Goal: Task Accomplishment & Management: Use online tool/utility

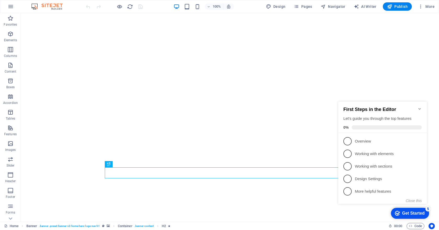
click at [348, 142] on span "1" at bounding box center [348, 141] width 8 height 8
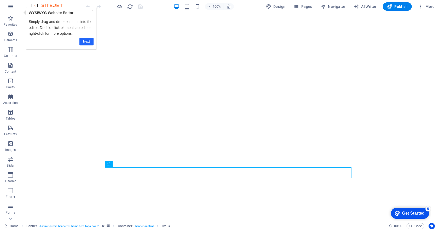
click at [85, 41] on link "Next" at bounding box center [86, 42] width 14 height 8
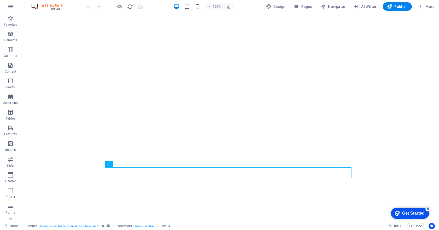
click at [406, 211] on div "Get Started" at bounding box center [414, 213] width 22 height 5
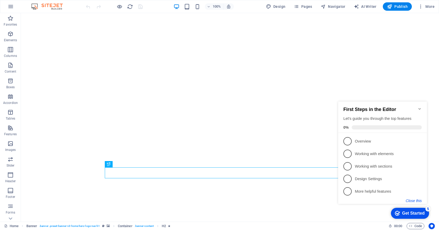
click at [411, 200] on button "Close this" at bounding box center [414, 201] width 16 height 4
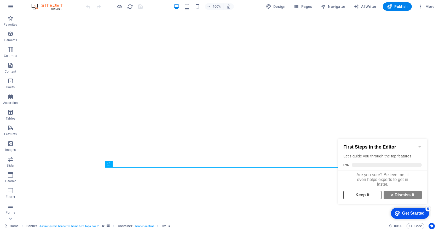
click at [372, 199] on link "Keep it" at bounding box center [363, 195] width 38 height 8
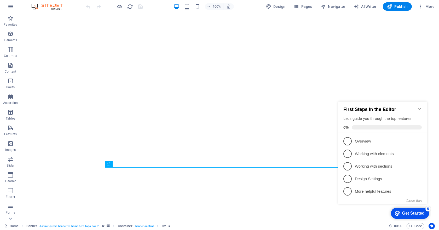
click at [420, 107] on icon "Minimize checklist" at bounding box center [420, 109] width 4 height 4
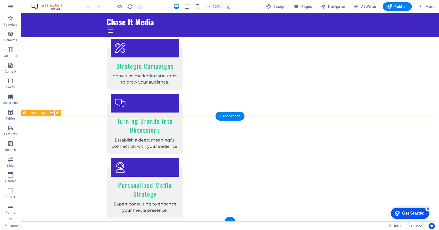
scroll to position [983, 0]
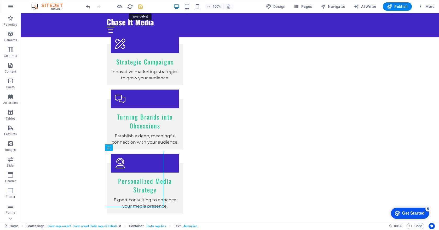
click at [140, 7] on icon "save" at bounding box center [141, 7] width 6 height 6
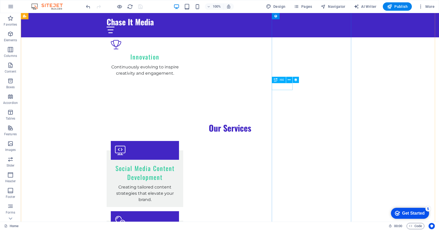
scroll to position [669, 0]
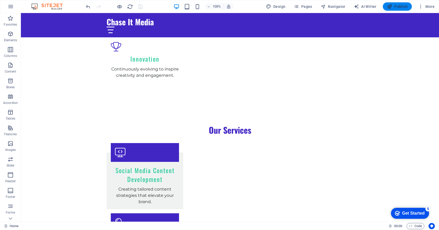
click at [390, 6] on icon "button" at bounding box center [389, 6] width 5 height 5
